Goal: Task Accomplishment & Management: Manage account settings

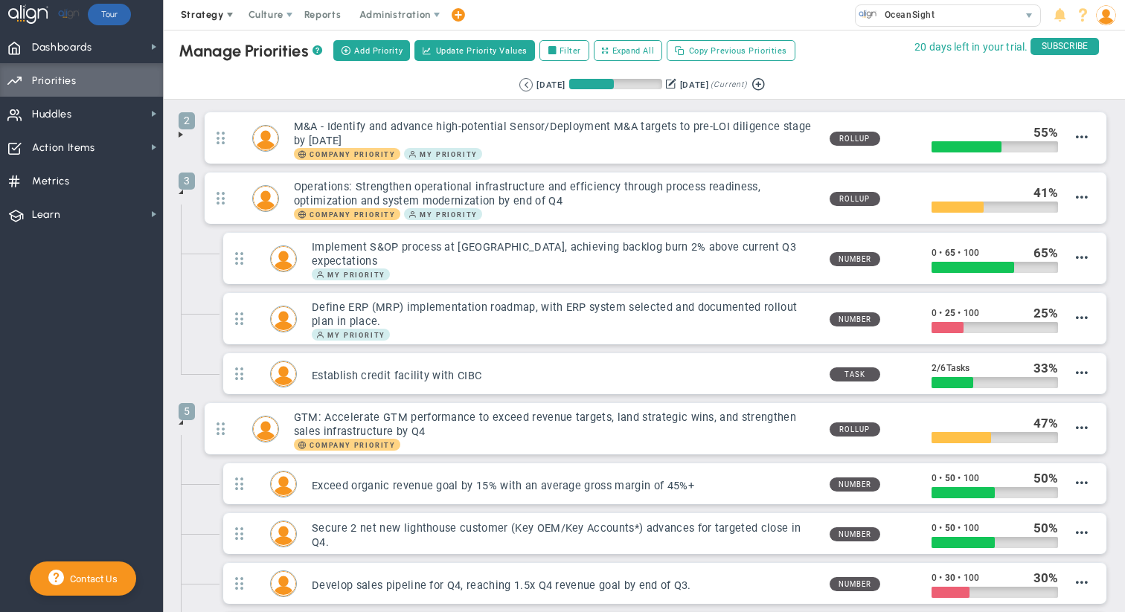
scroll to position [171, 824]
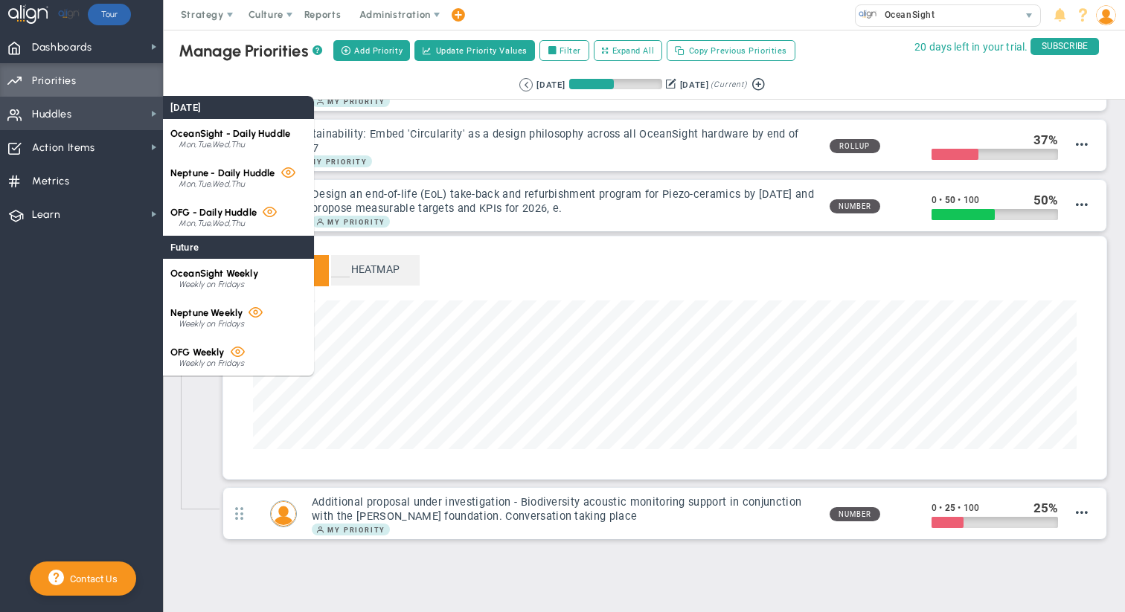
click at [65, 120] on span "Huddles" at bounding box center [52, 114] width 40 height 31
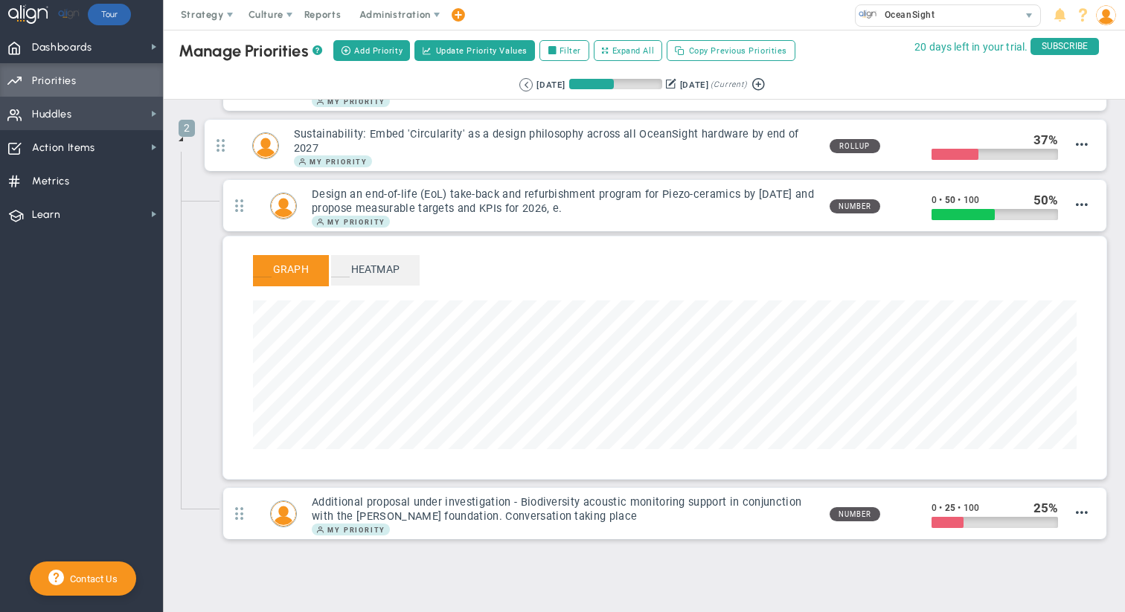
click at [102, 112] on span "Huddles Huddles" at bounding box center [81, 113] width 163 height 33
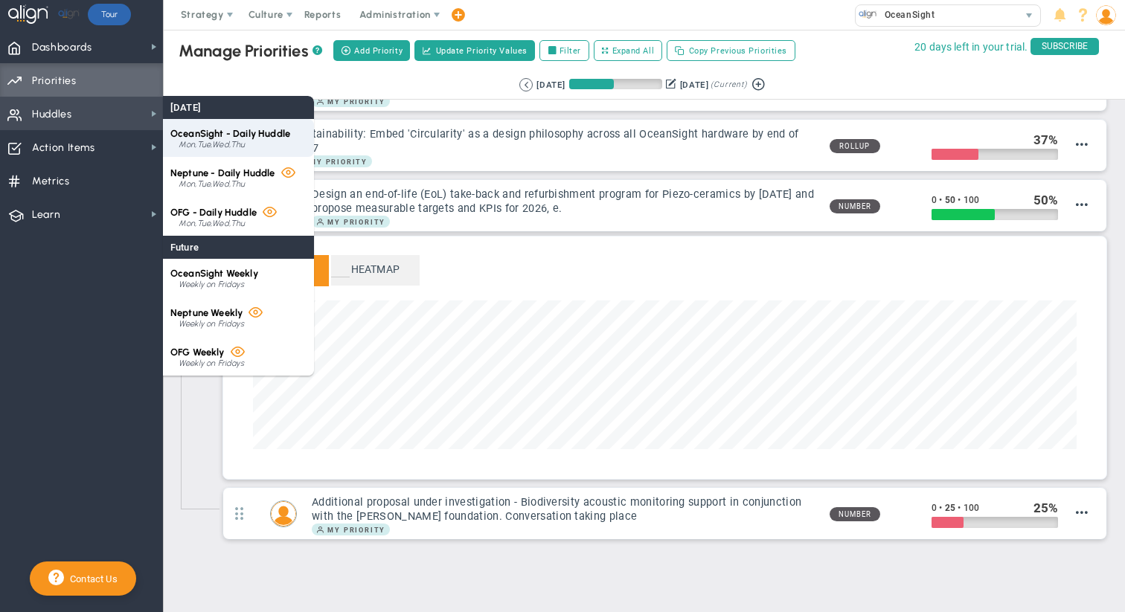
click at [225, 134] on span "OceanSight - Daily Huddle" at bounding box center [230, 133] width 120 height 11
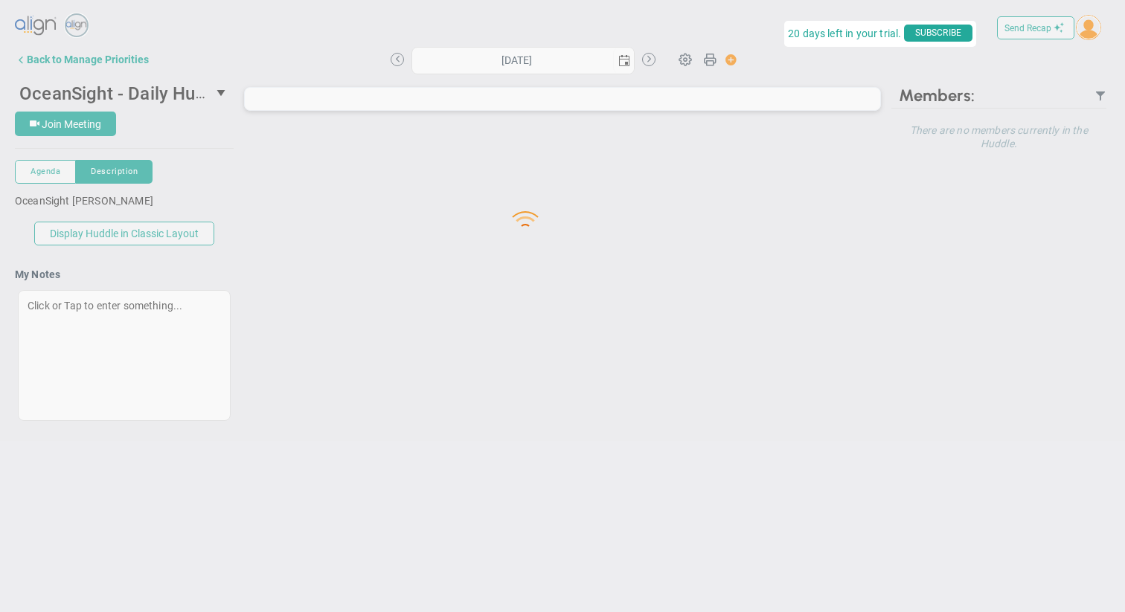
type input "[DATE]"
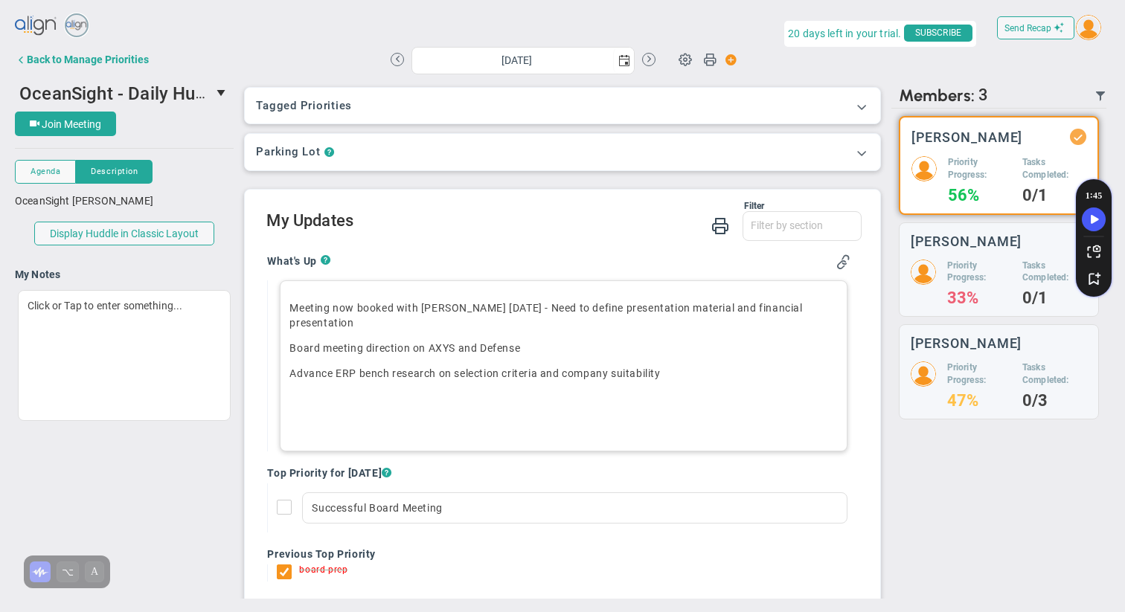
click at [690, 371] on p "Advance ERP bench research on selection criteria and company suitability" at bounding box center [563, 373] width 548 height 15
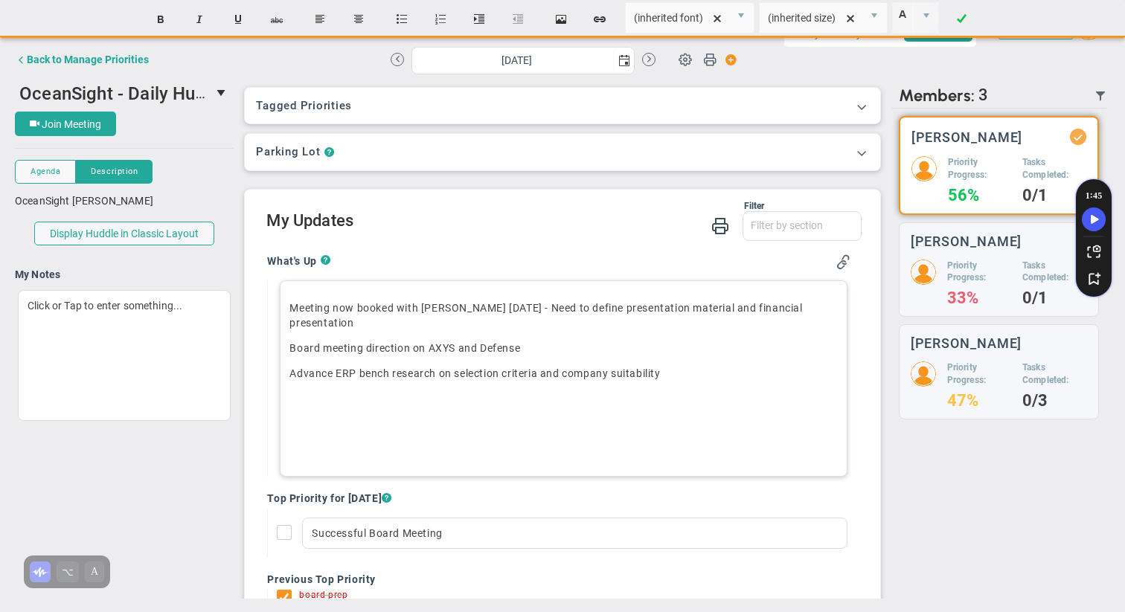
paste div
click at [397, 377] on p "Advance ERP bench research on selection criteria and company suitability" at bounding box center [563, 373] width 548 height 15
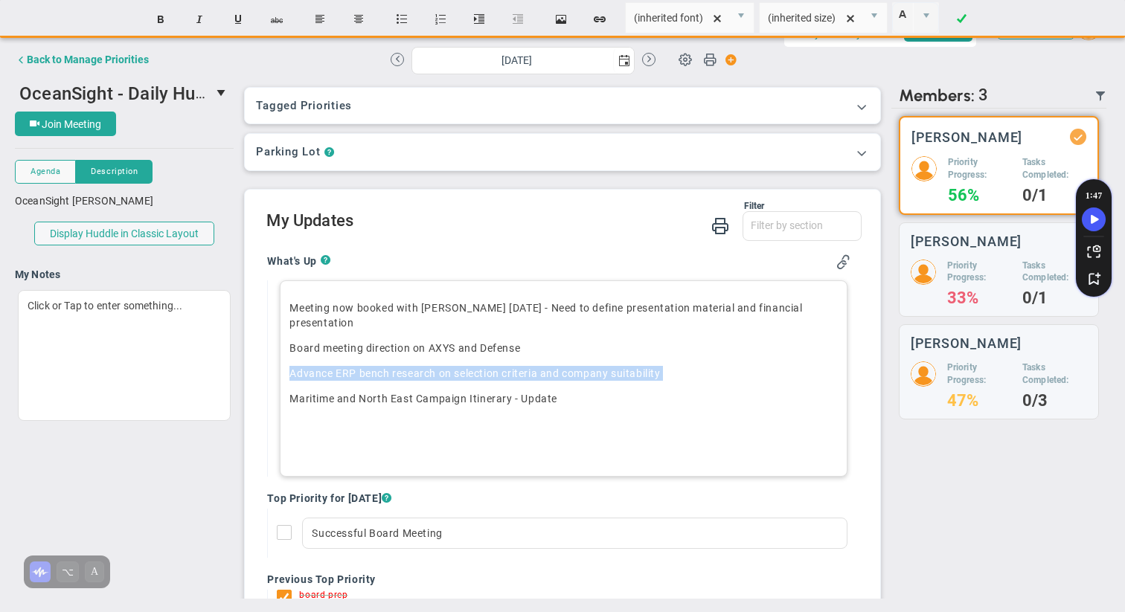
click at [397, 377] on p "Advance ERP bench research on selection criteria and company suitability" at bounding box center [563, 373] width 548 height 15
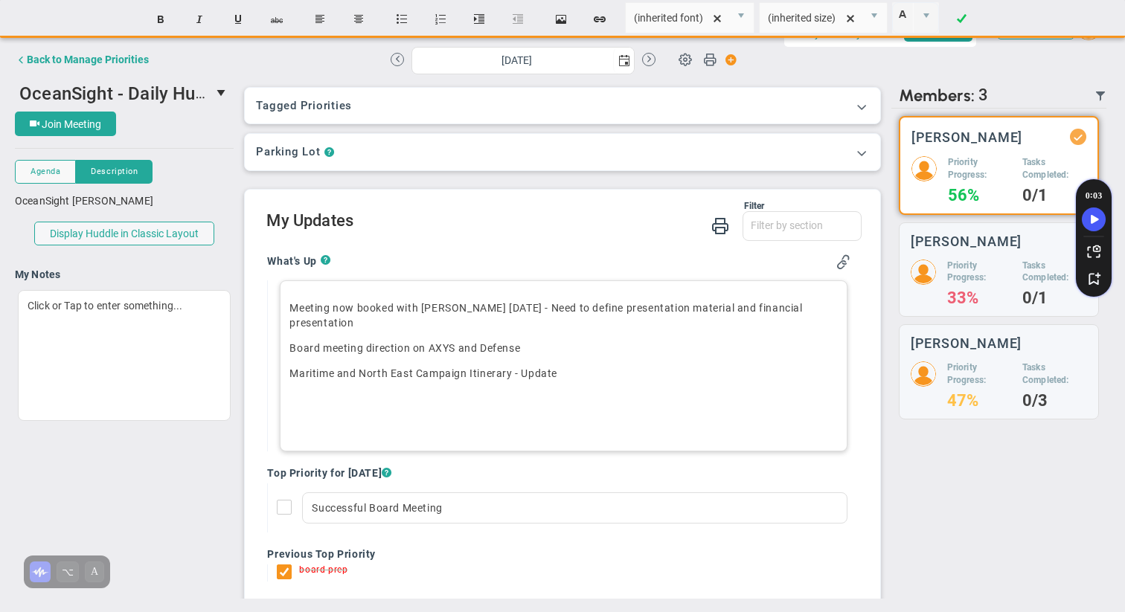
click at [393, 374] on p "Maritime and North East Campaign Itinerary - Update" at bounding box center [563, 373] width 548 height 15
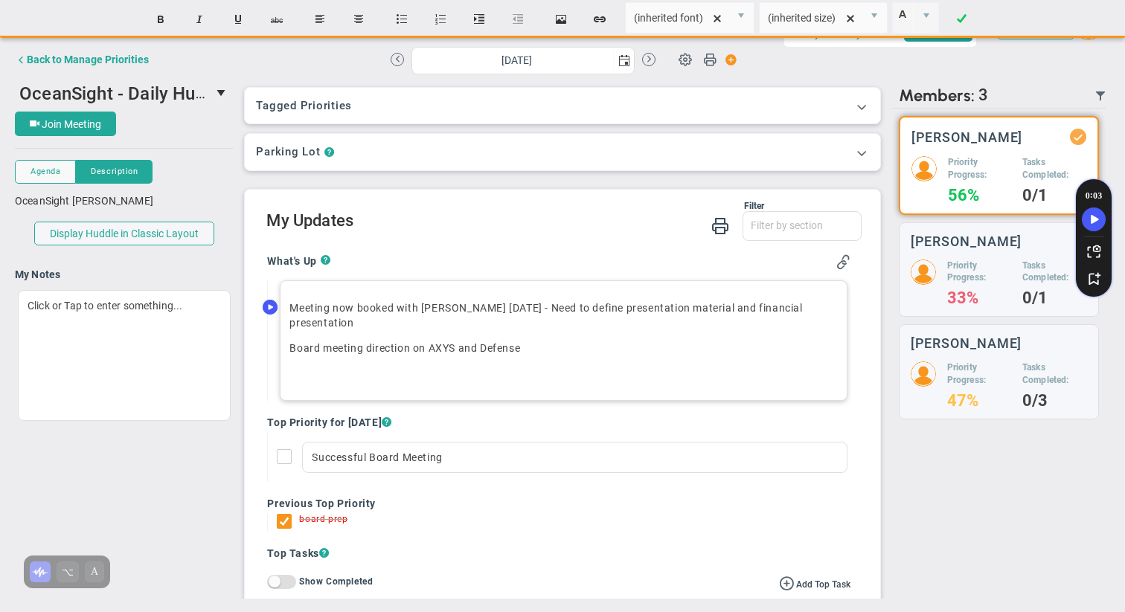
click at [289, 309] on div "Meeting now booked with [PERSON_NAME] [DATE] - Need to define presentation mate…" at bounding box center [563, 341] width 567 height 121
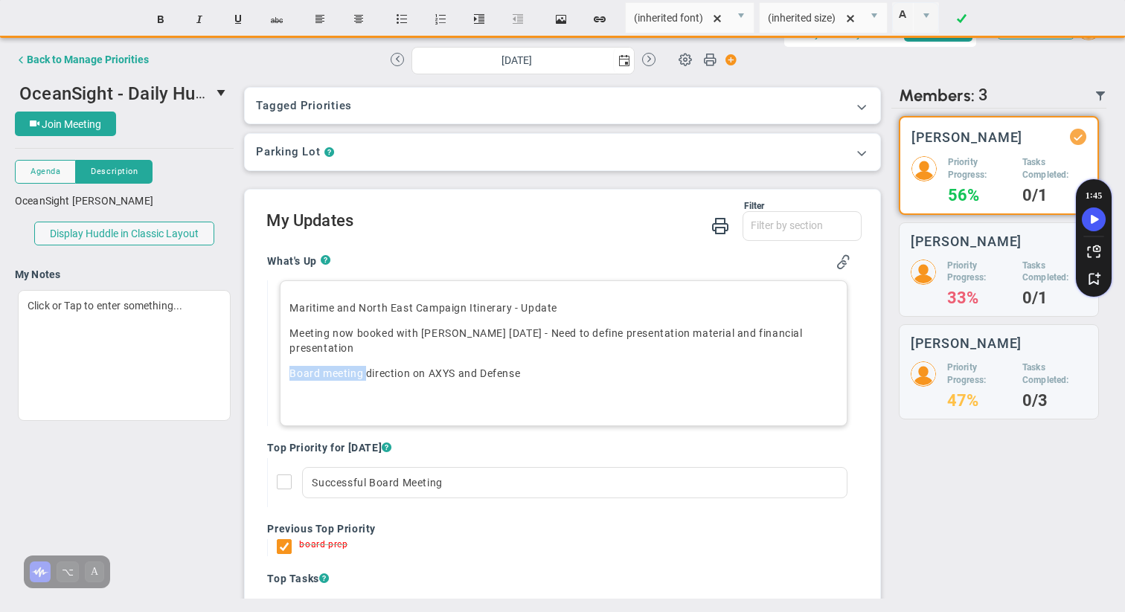
drag, startPoint x: 369, startPoint y: 373, endPoint x: 290, endPoint y: 375, distance: 78.9
click at [290, 375] on p "Board meeting direction on AXYS and Defense" at bounding box center [563, 373] width 548 height 15
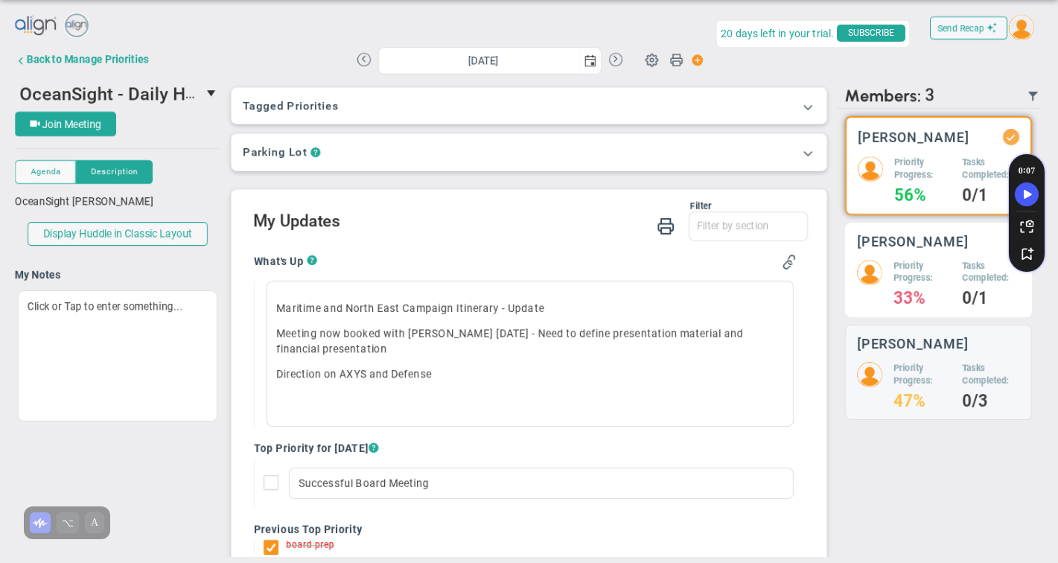
click at [947, 284] on h5 "Priority Progress:" at bounding box center [921, 272] width 57 height 25
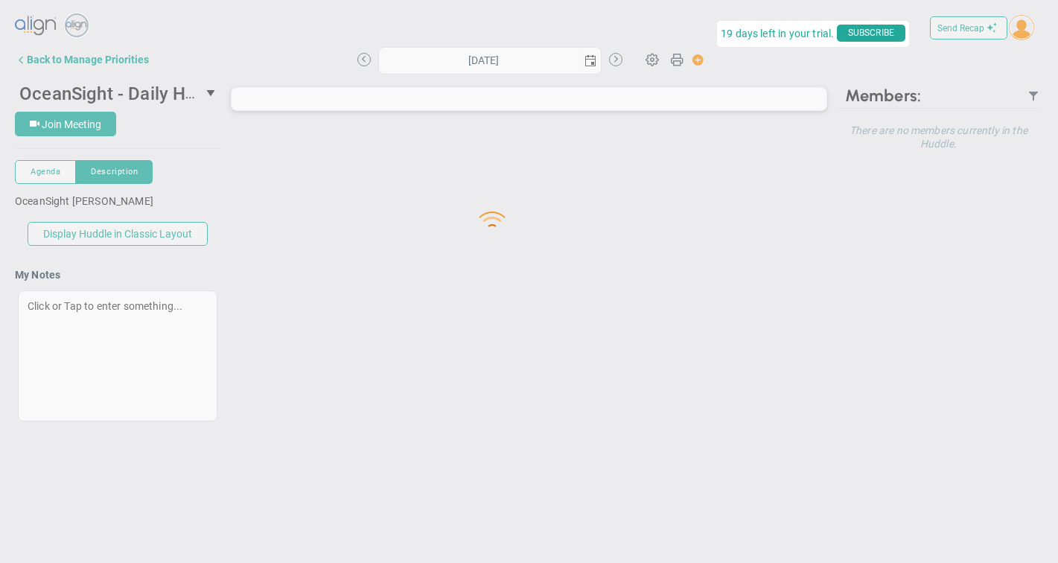
type input "[DATE]"
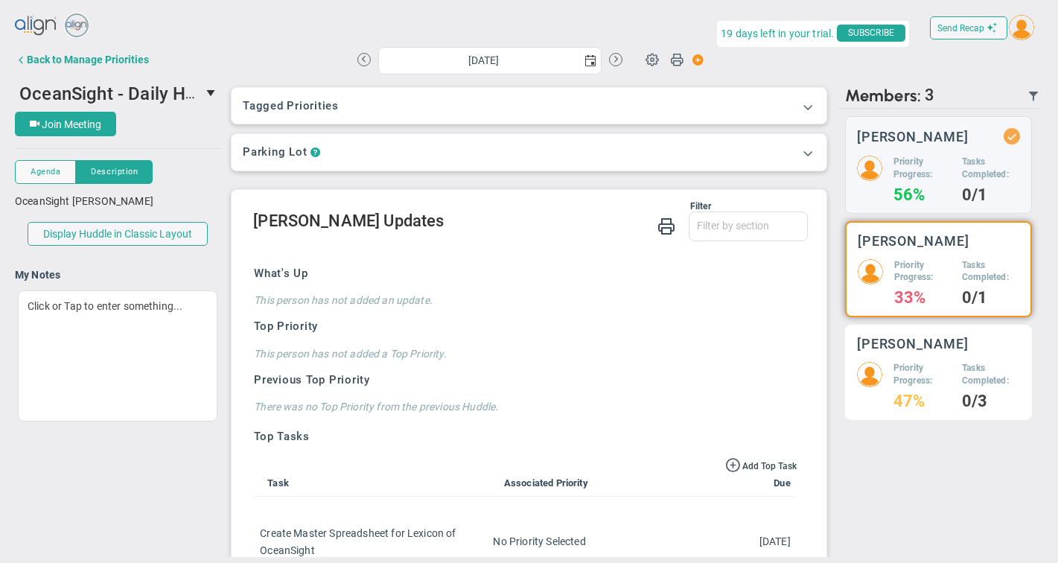
click at [909, 380] on h5 "Priority Progress:" at bounding box center [921, 374] width 57 height 25
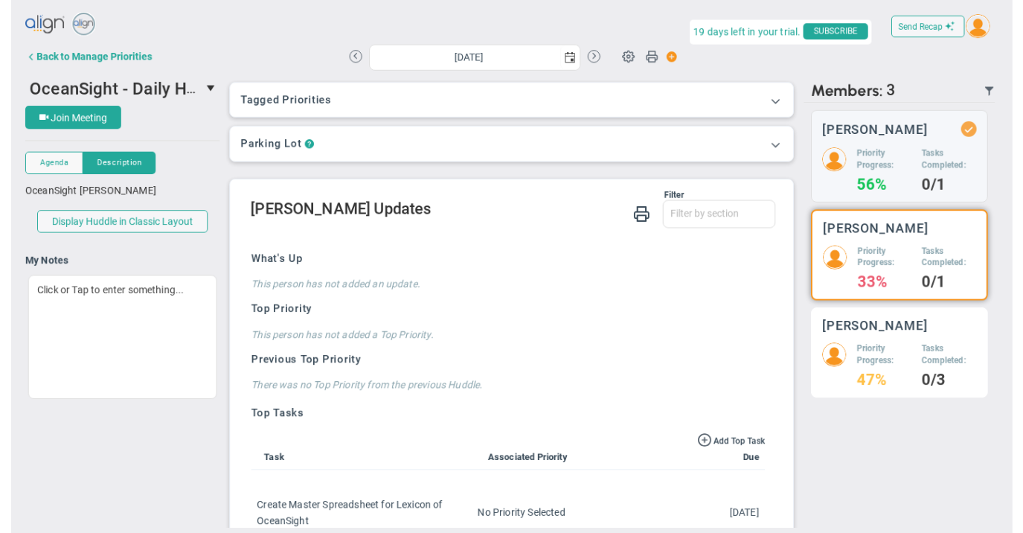
scroll to position [4, 0]
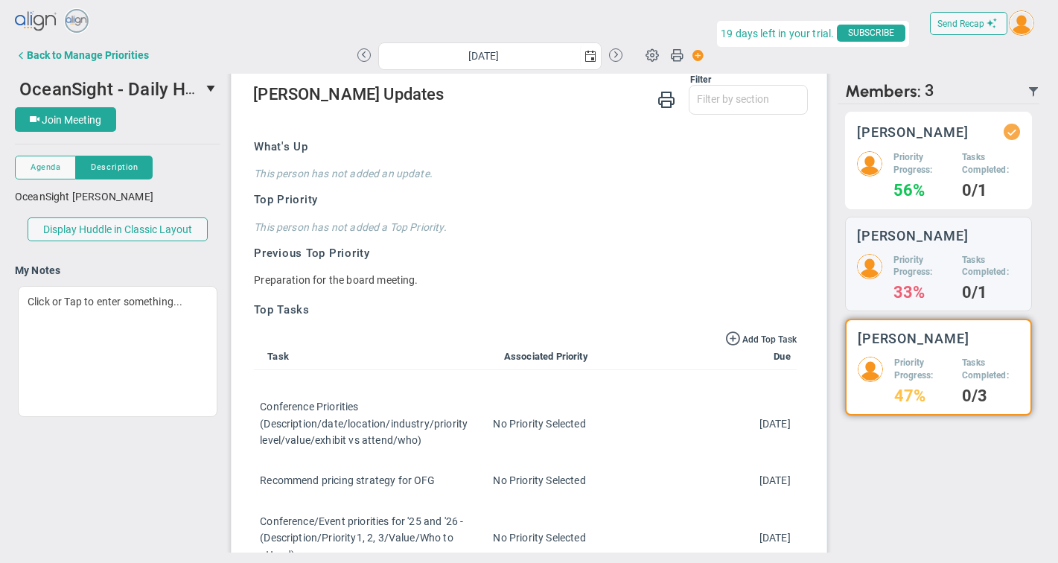
click at [926, 163] on h5 "Priority Progress:" at bounding box center [921, 163] width 57 height 25
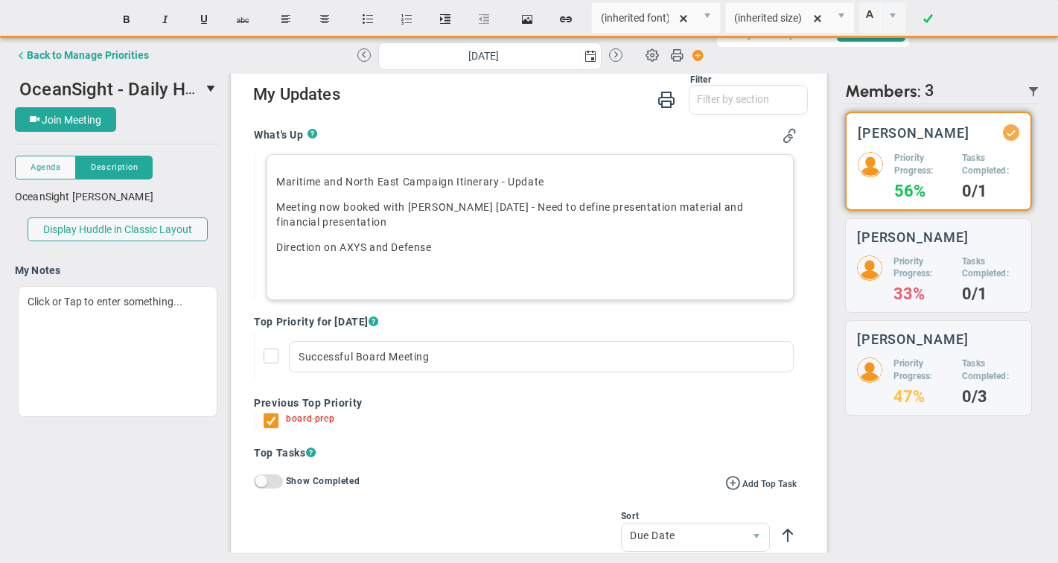
click at [458, 246] on p "Direction on AXYS and Defense" at bounding box center [530, 247] width 508 height 15
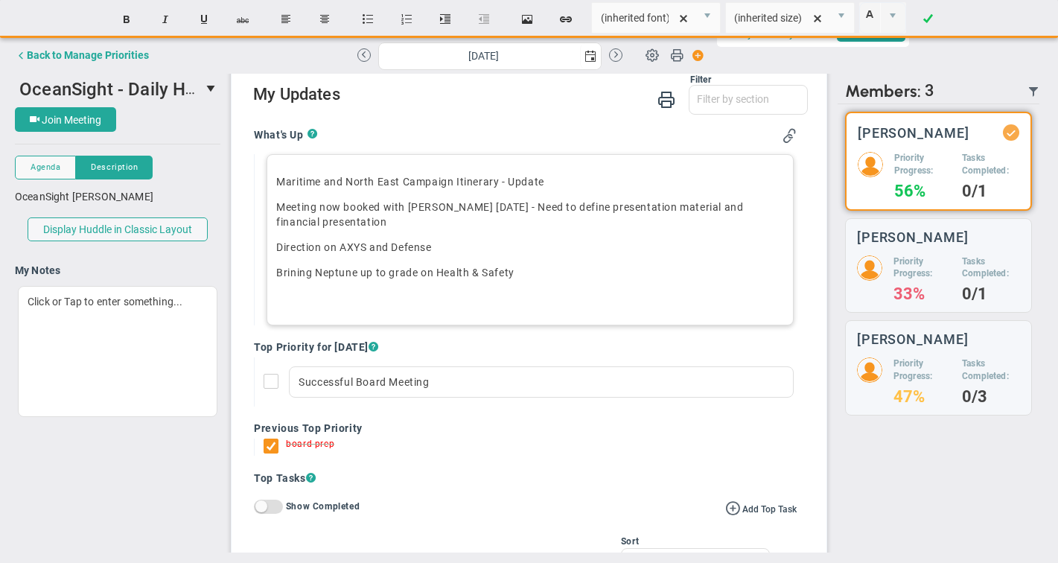
click at [423, 272] on p "Brining Neptune up to grade on Health & Safety﻿" at bounding box center [530, 272] width 508 height 15
click at [295, 269] on p "Brining Neptune up to grade with OFG on Health & Safety﻿" at bounding box center [530, 272] width 508 height 15
click at [367, 271] on p "Bringing Neptune up to grade with OFG on Health & Safety﻿" at bounding box center [530, 272] width 508 height 15
click at [644, 271] on p "Bringing Neptune more up to grade with OFG on Health & Safety﻿" at bounding box center [530, 272] width 508 height 15
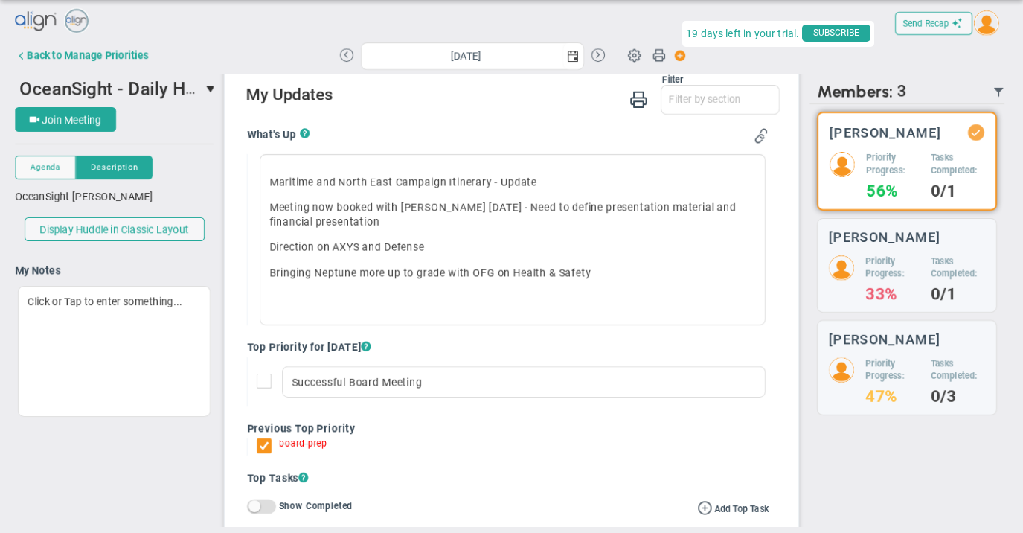
click at [938, 464] on div "There are no members currently in the Huddle. There are no members with updates…" at bounding box center [907, 315] width 195 height 423
